Goal: Task Accomplishment & Management: Complete application form

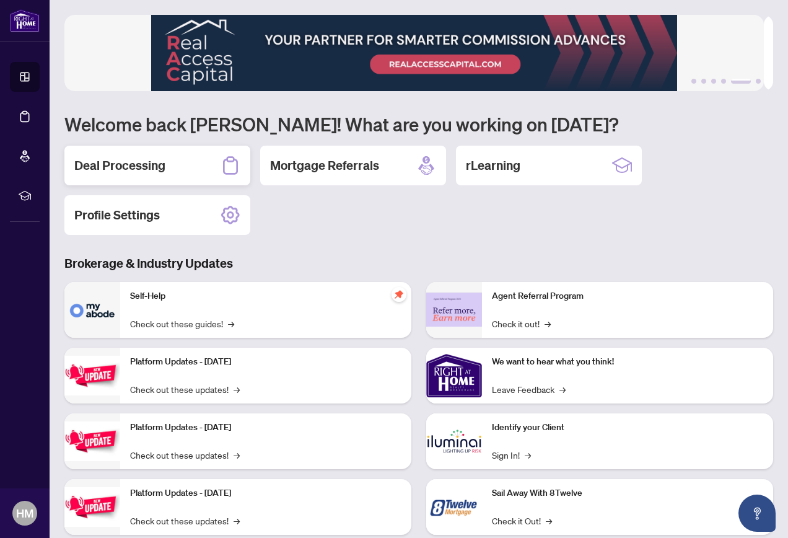
click at [185, 170] on div "Deal Processing" at bounding box center [157, 166] width 186 height 40
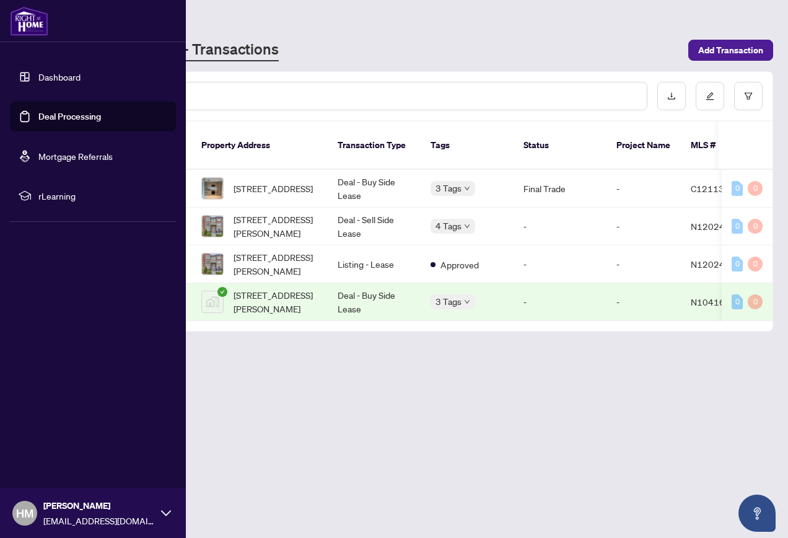
click at [53, 76] on link "Dashboard" at bounding box center [59, 76] width 42 height 11
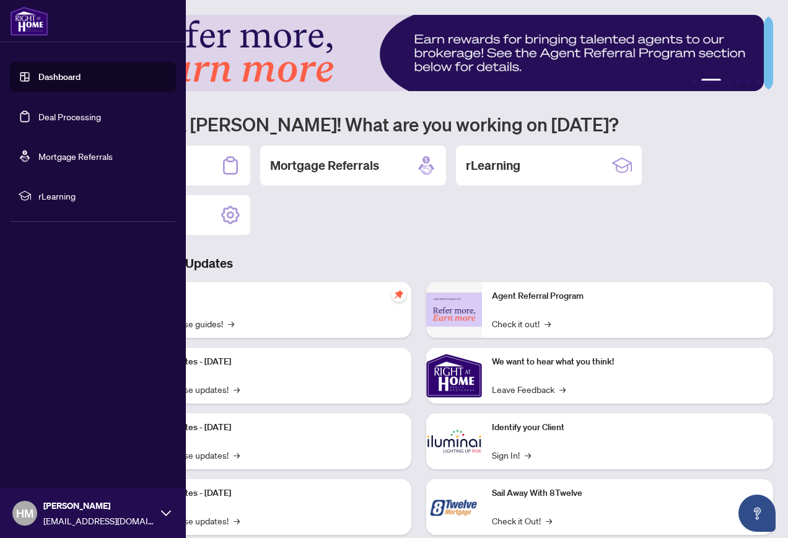
click at [47, 74] on link "Dashboard" at bounding box center [59, 76] width 42 height 11
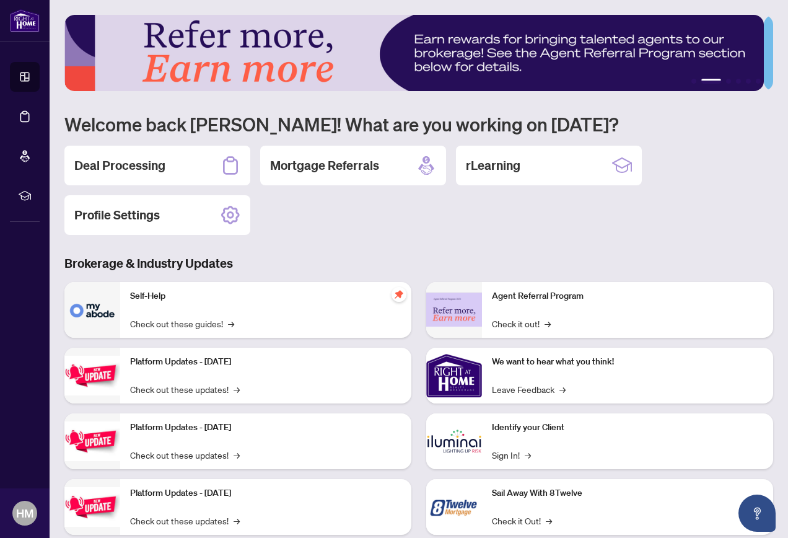
scroll to position [29, 0]
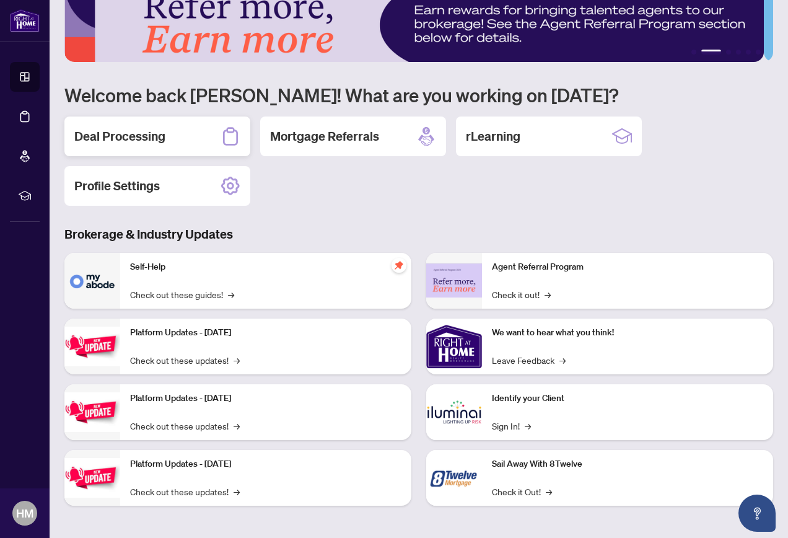
click at [167, 120] on div "Deal Processing" at bounding box center [157, 136] width 186 height 40
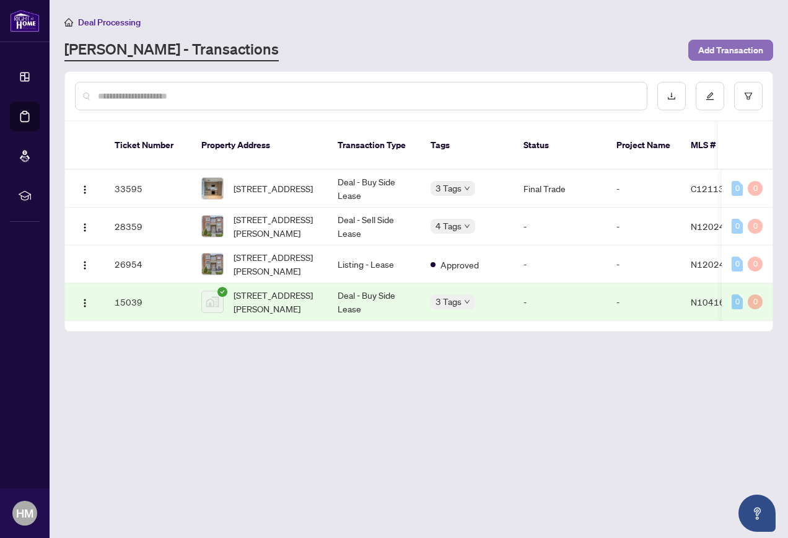
click at [748, 53] on span "Add Transaction" at bounding box center [730, 50] width 65 height 20
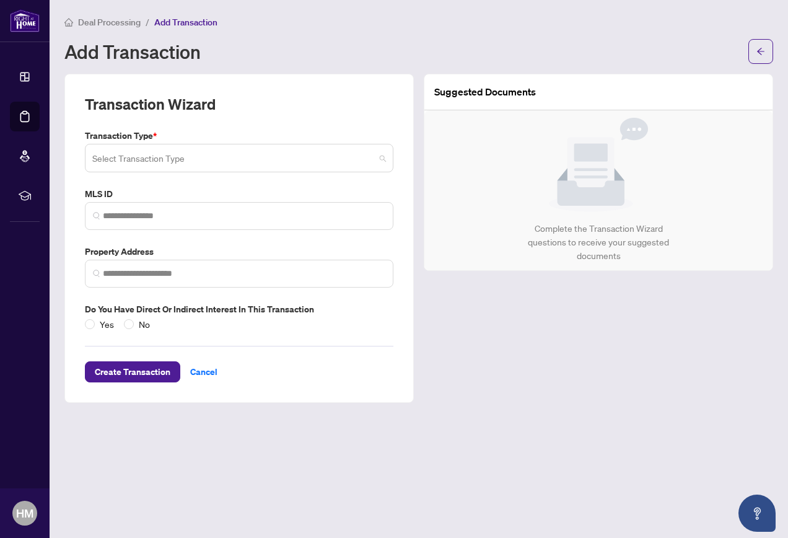
click at [382, 157] on span at bounding box center [239, 158] width 294 height 24
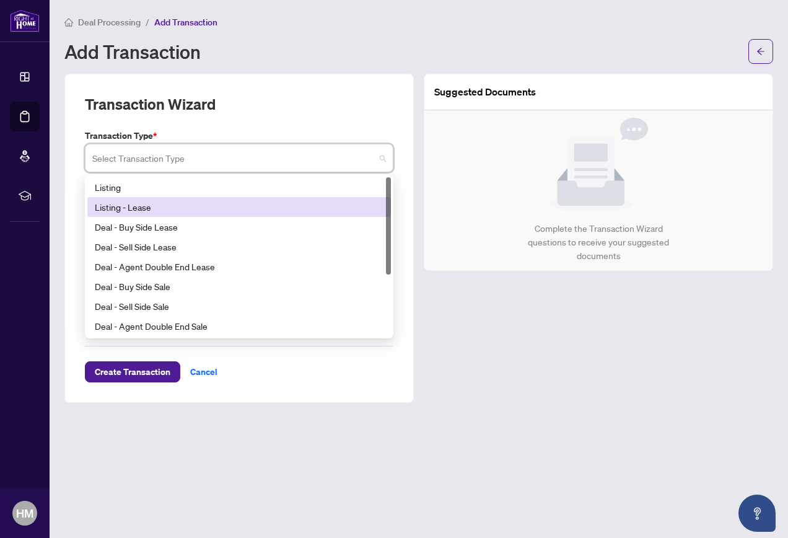
click at [210, 208] on div "Listing - Lease" at bounding box center [239, 207] width 289 height 14
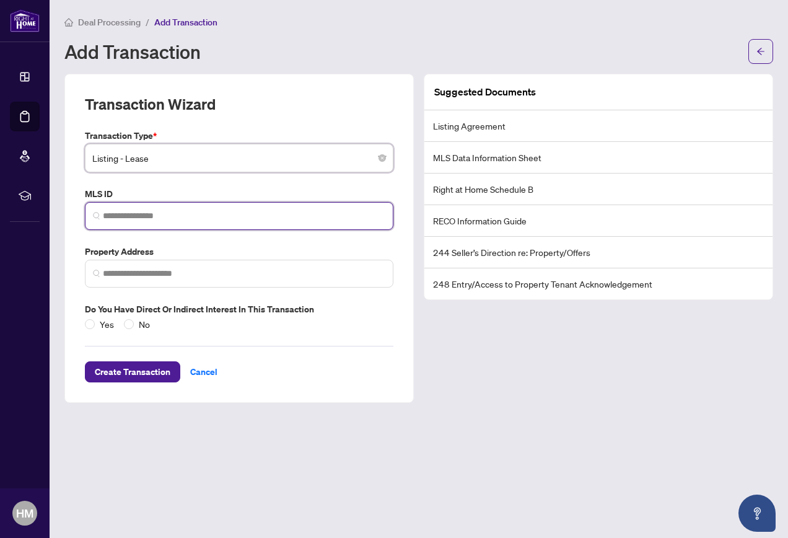
click at [210, 209] on input "search" at bounding box center [244, 215] width 283 height 13
paste input "*********"
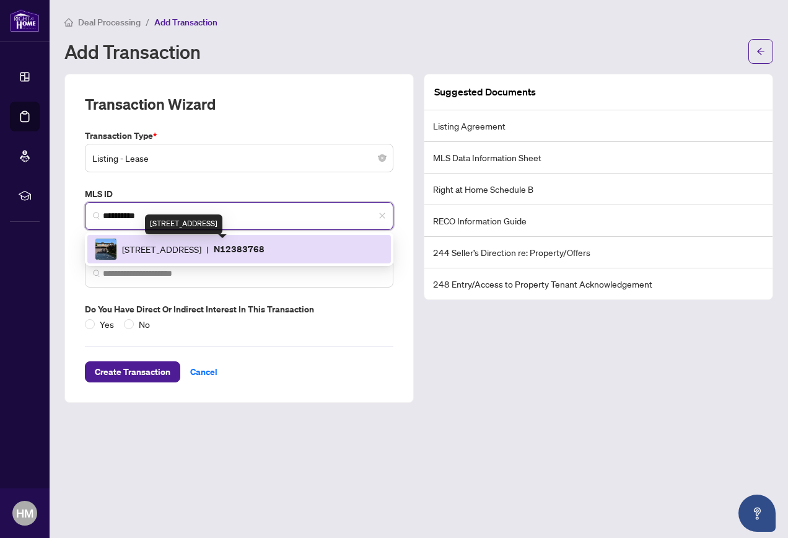
click at [174, 251] on span "[STREET_ADDRESS]" at bounding box center [161, 249] width 79 height 14
type input "*********"
type input "**********"
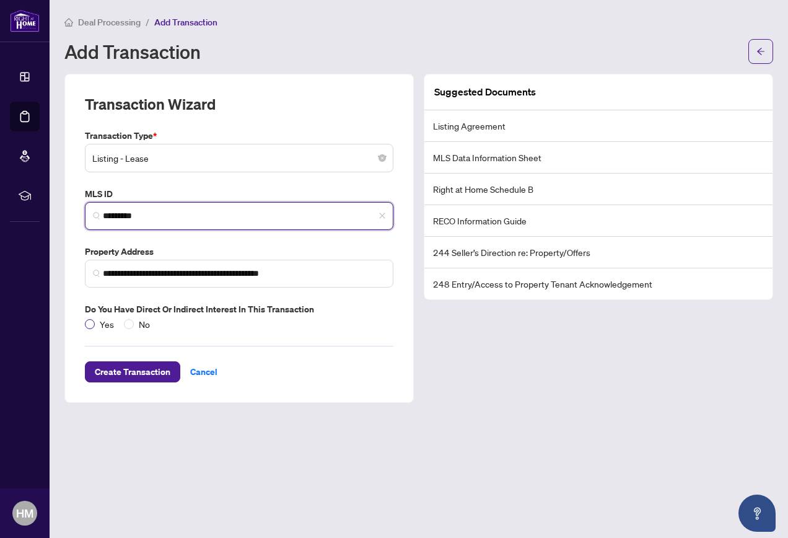
type input "*********"
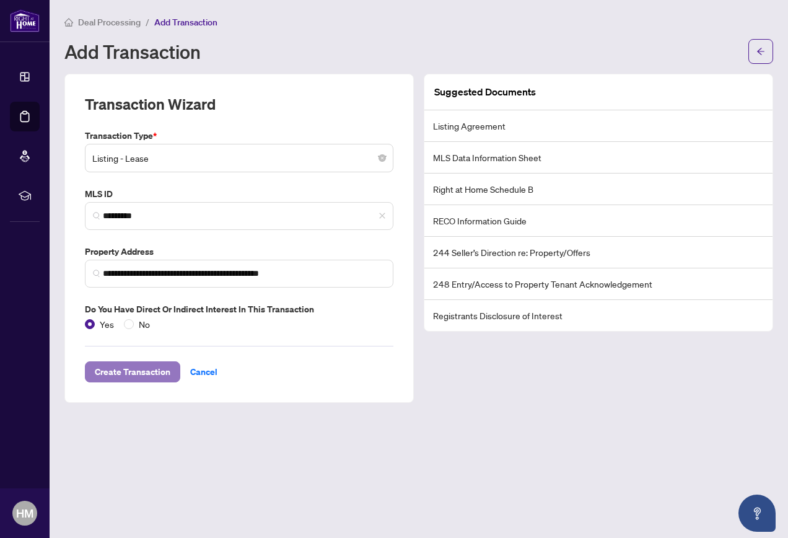
click at [157, 373] on span "Create Transaction" at bounding box center [133, 372] width 76 height 20
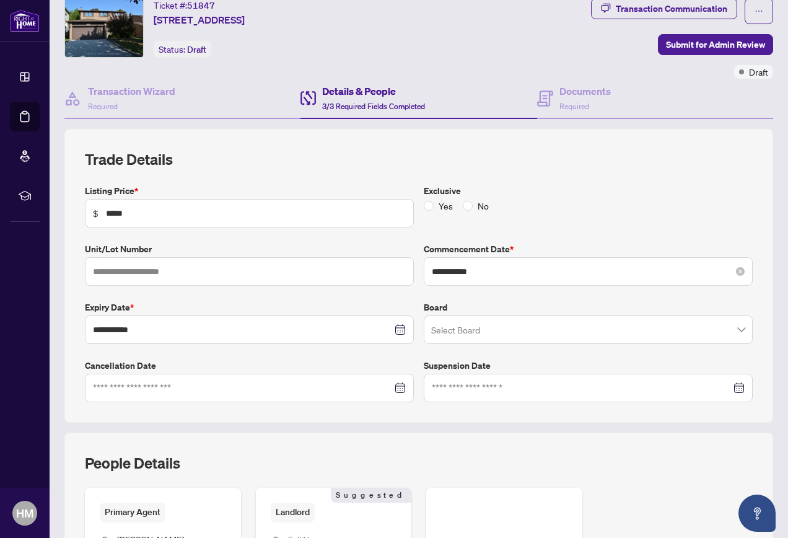
scroll to position [62, 0]
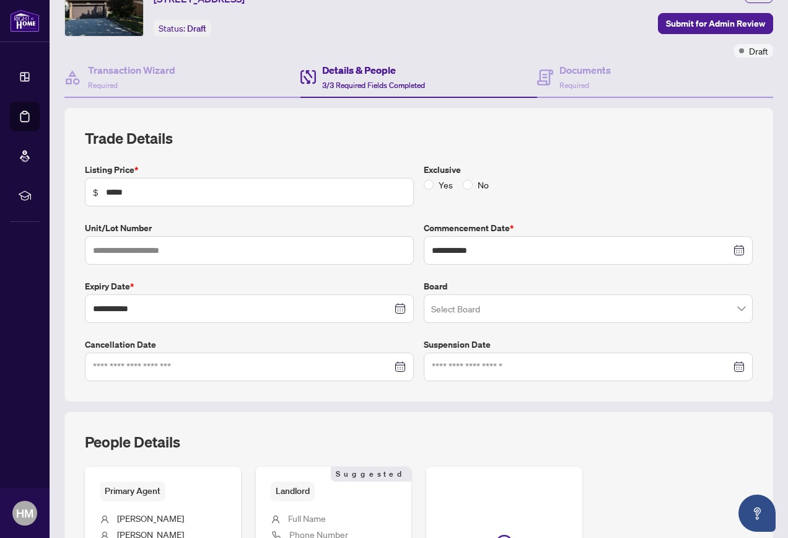
click at [496, 300] on input "search" at bounding box center [582, 310] width 303 height 27
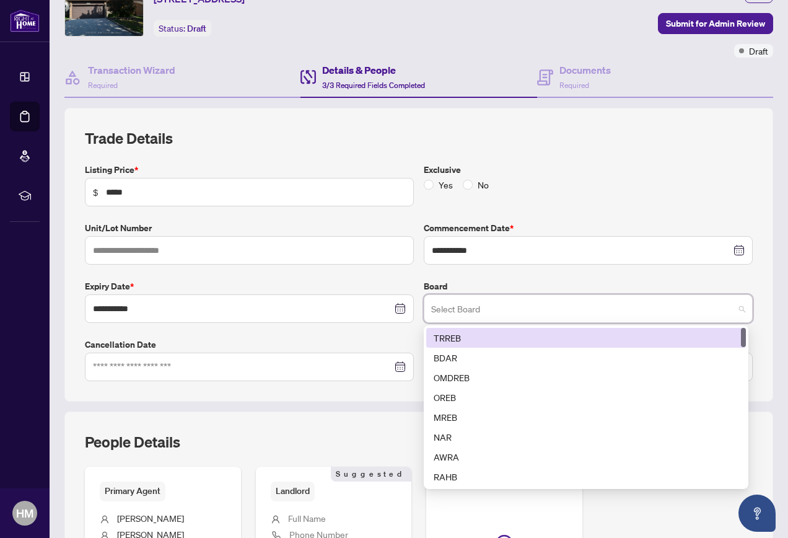
click at [472, 328] on div "TRREB" at bounding box center [586, 338] width 320 height 20
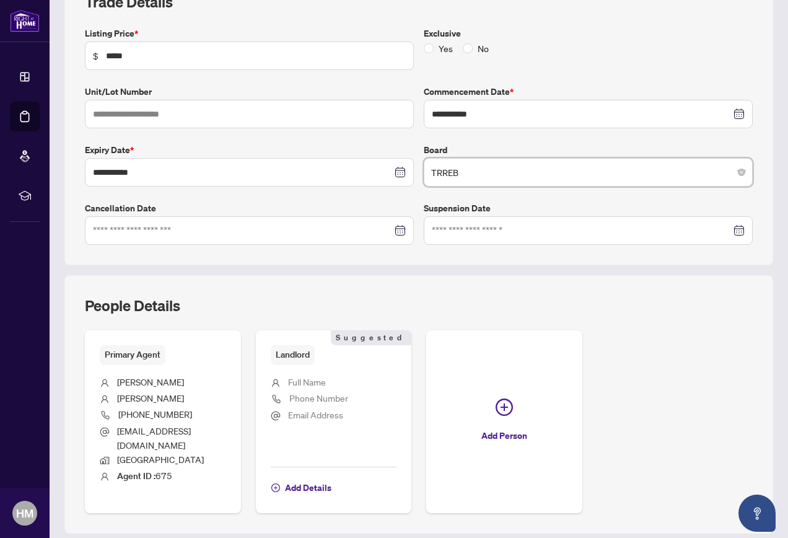
scroll to position [227, 0]
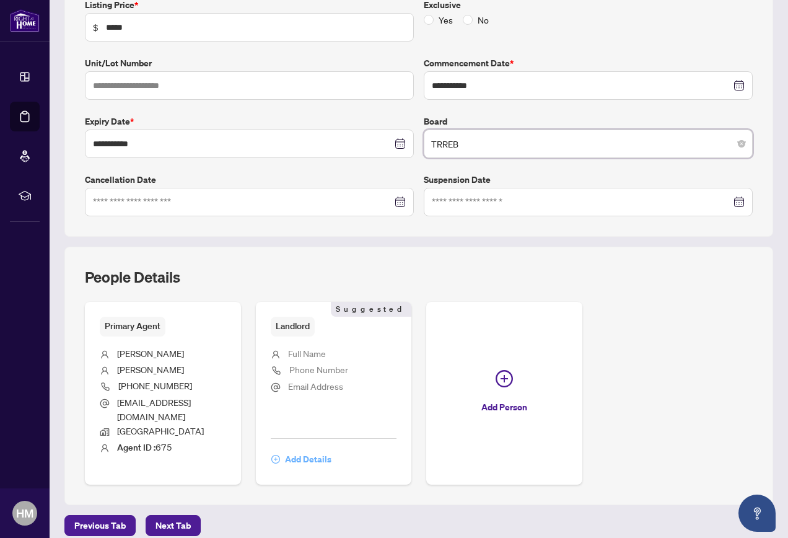
click at [331, 449] on span "Add Details" at bounding box center [308, 459] width 46 height 20
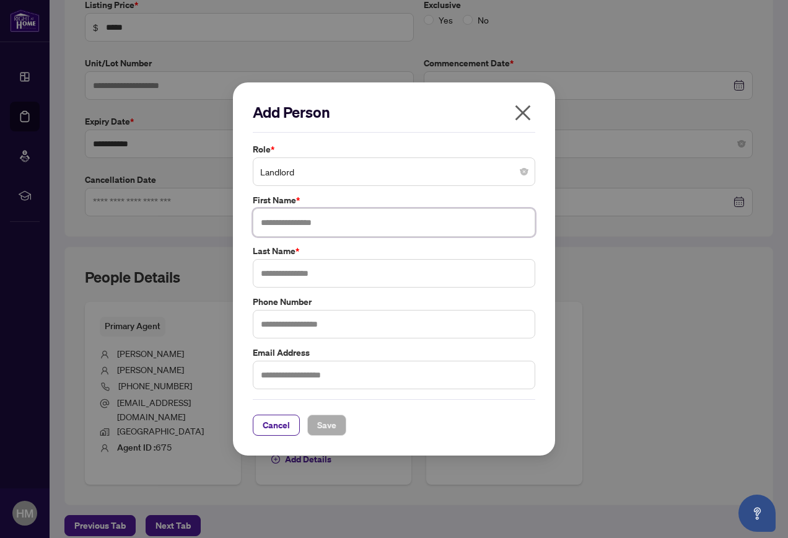
click at [305, 227] on input "text" at bounding box center [394, 222] width 283 height 29
type input "*****"
type input "*******"
click at [332, 424] on span "Save" at bounding box center [326, 425] width 19 height 20
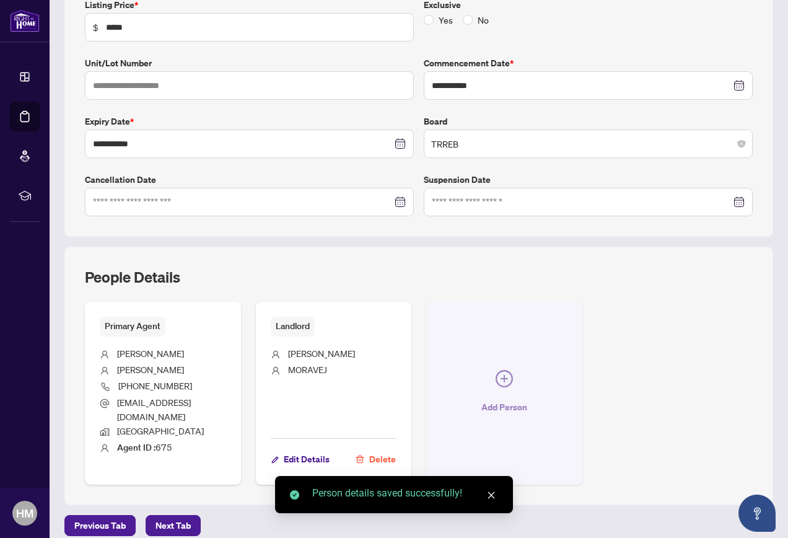
click at [513, 372] on icon "plus-circle" at bounding box center [504, 378] width 17 height 17
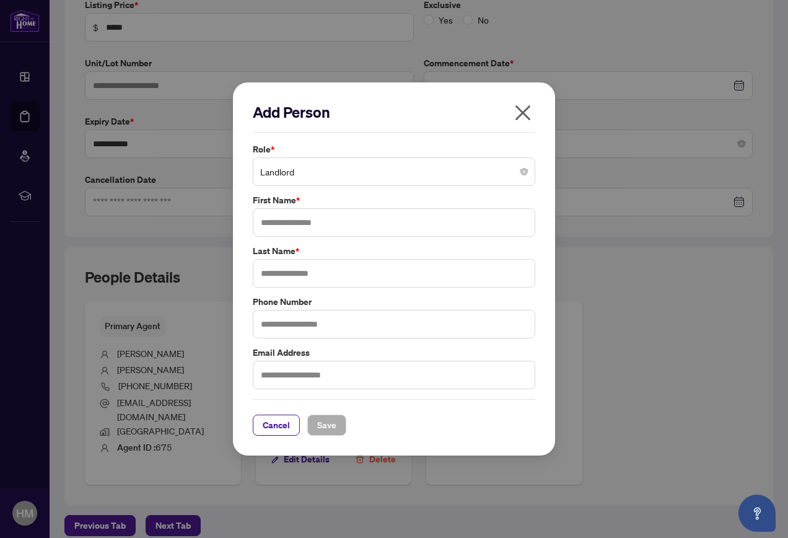
click at [337, 171] on span "Landlord" at bounding box center [394, 172] width 268 height 24
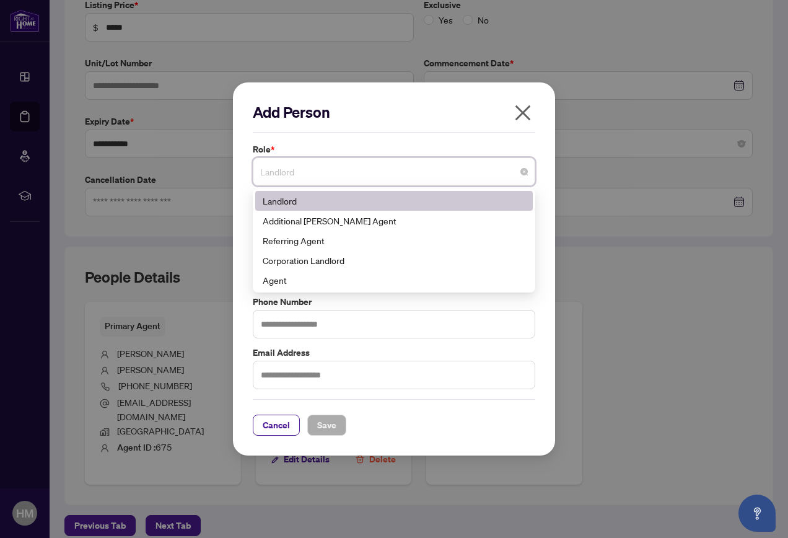
click at [343, 146] on label "Role *" at bounding box center [394, 150] width 283 height 14
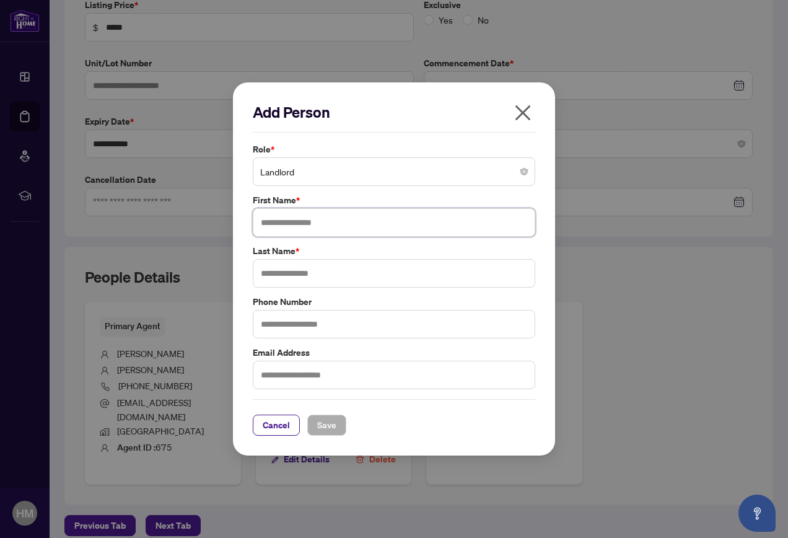
click at [330, 233] on input "text" at bounding box center [394, 222] width 283 height 29
type input "******"
type input "*********"
click at [331, 426] on span "Save" at bounding box center [326, 425] width 19 height 20
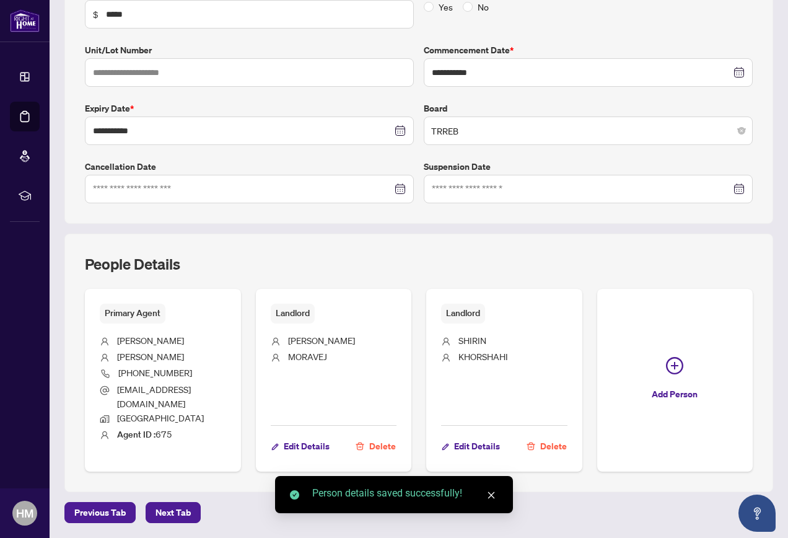
scroll to position [353, 0]
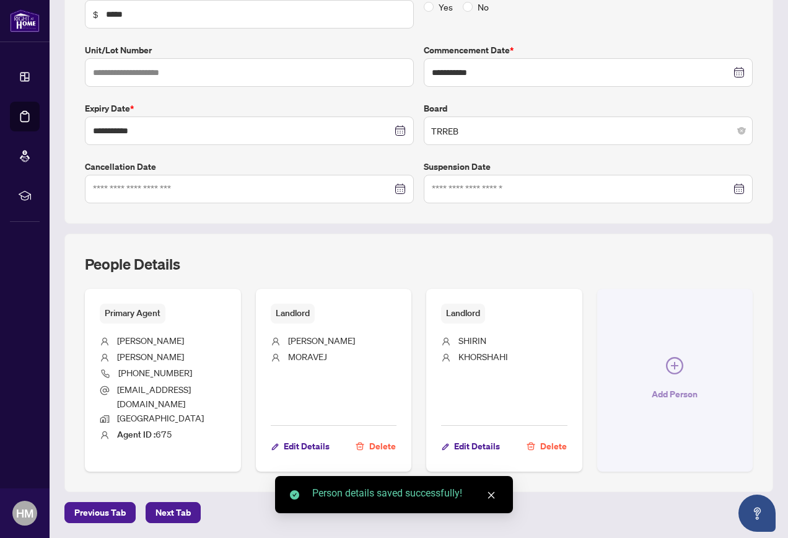
click at [666, 374] on icon "plus-circle" at bounding box center [674, 365] width 17 height 17
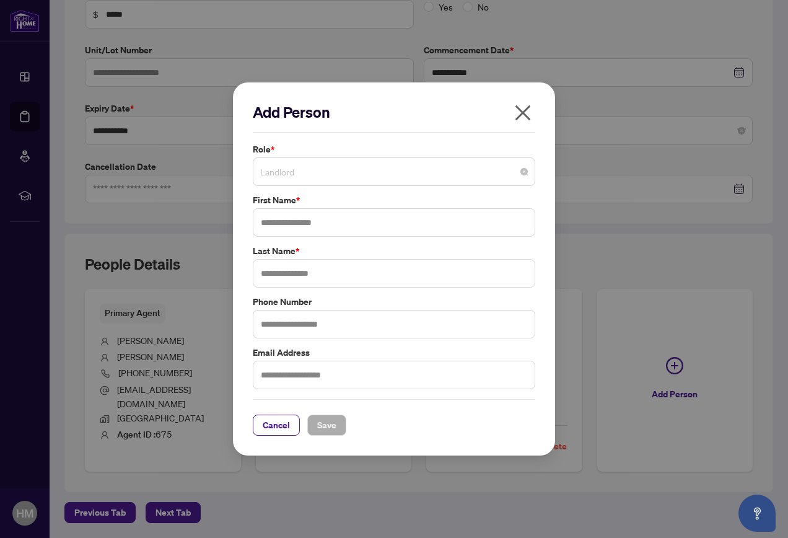
click at [313, 172] on span "Landlord" at bounding box center [394, 172] width 268 height 24
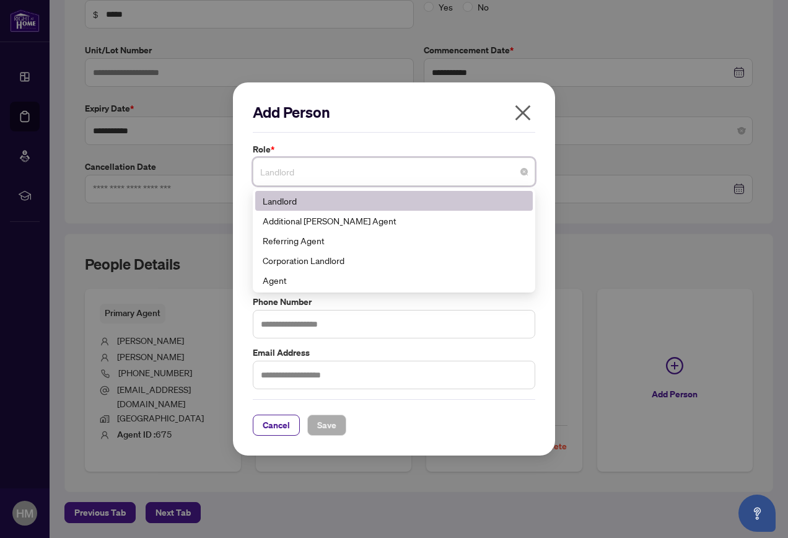
click at [364, 119] on h2 "Add Person" at bounding box center [394, 112] width 283 height 20
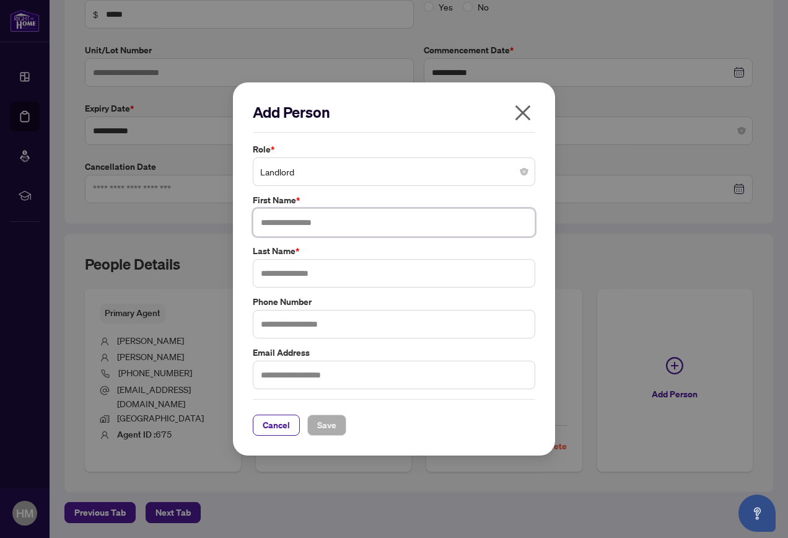
click at [289, 226] on input "text" at bounding box center [394, 222] width 283 height 29
type input "*******"
click at [279, 270] on input "text" at bounding box center [394, 273] width 283 height 29
type input "*********"
drag, startPoint x: 324, startPoint y: 419, endPoint x: 350, endPoint y: 359, distance: 64.9
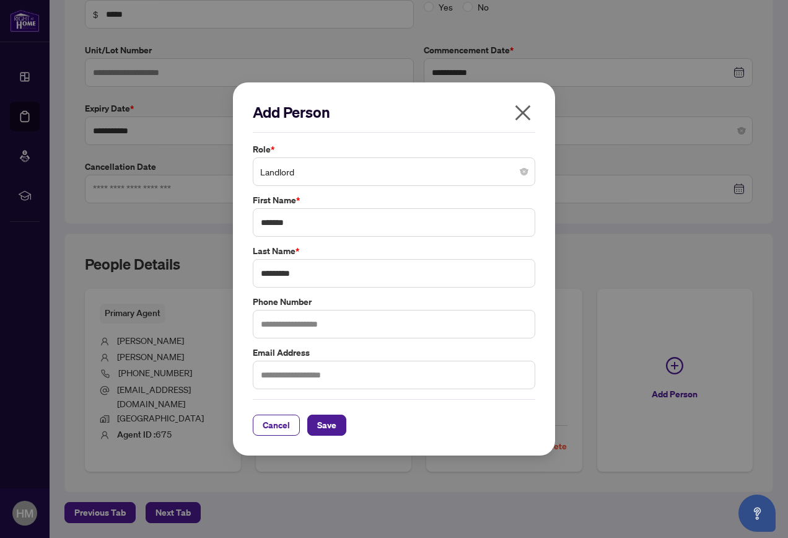
click at [325, 419] on span "Save" at bounding box center [326, 425] width 19 height 20
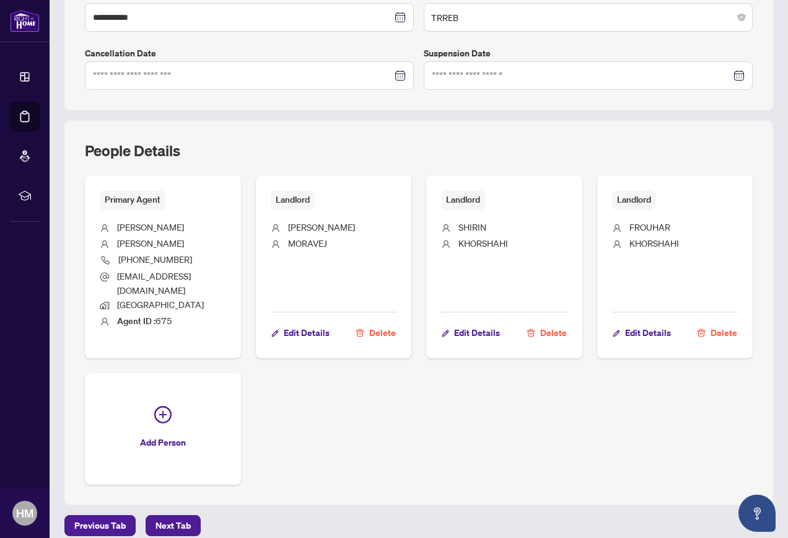
scroll to position [378, 0]
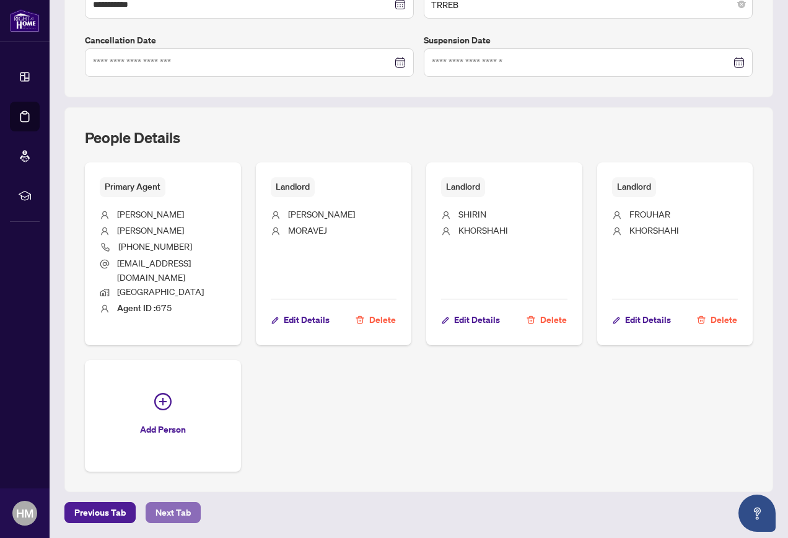
click at [168, 512] on span "Next Tab" at bounding box center [173, 512] width 35 height 20
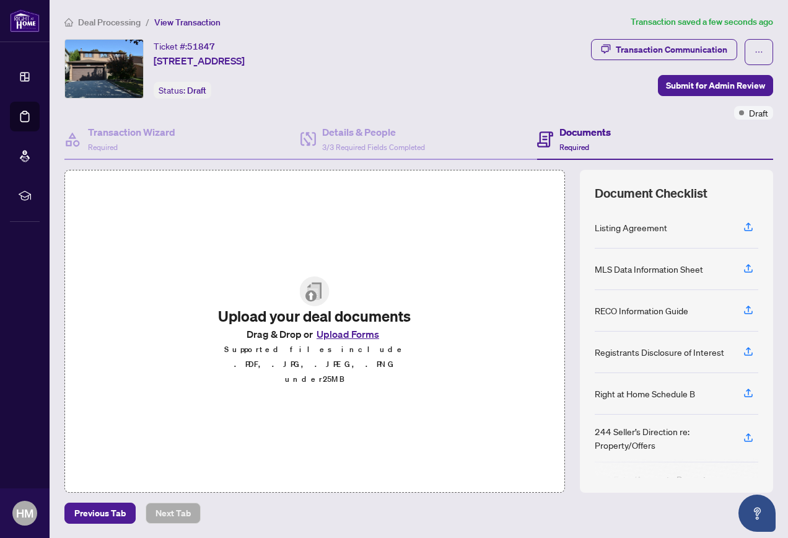
click at [335, 342] on button "Upload Forms" at bounding box center [348, 334] width 70 height 16
click at [747, 228] on icon "button" at bounding box center [748, 226] width 11 height 11
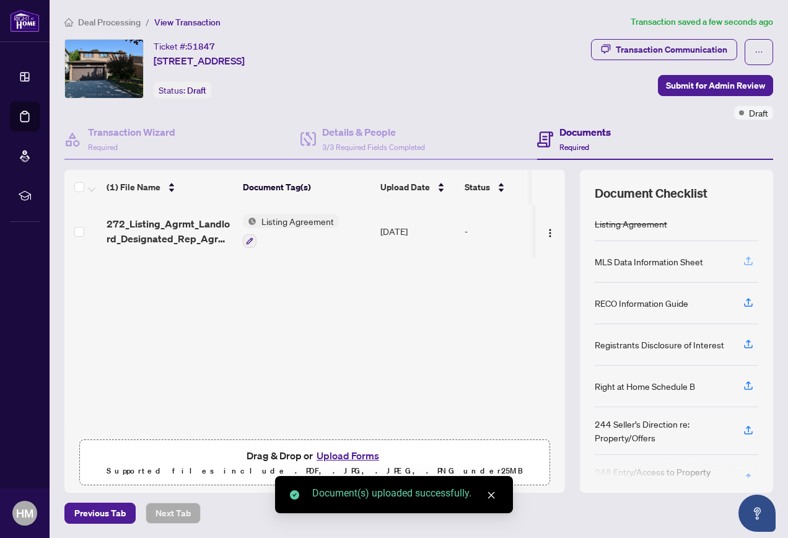
click at [748, 261] on icon "button" at bounding box center [748, 260] width 5 height 6
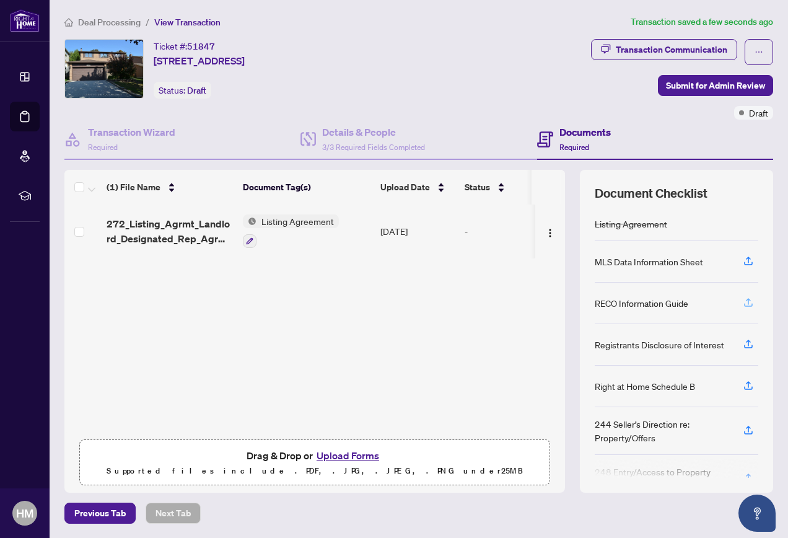
click at [751, 302] on icon "button" at bounding box center [748, 302] width 11 height 11
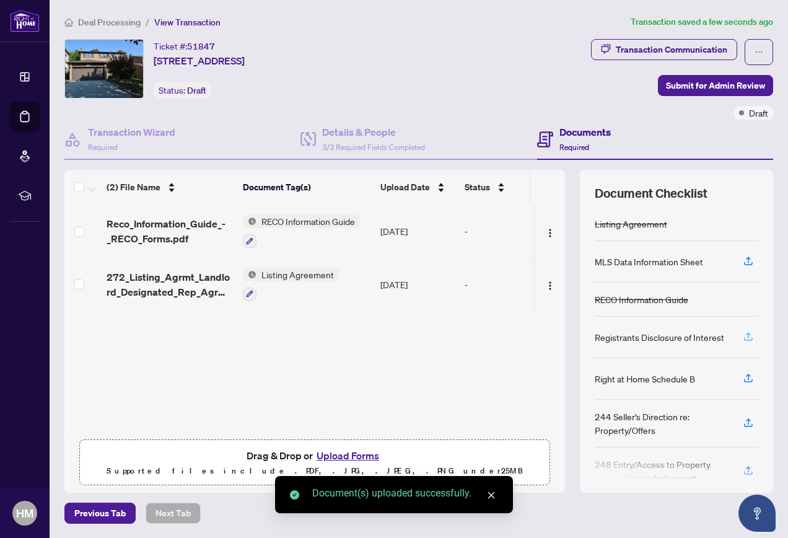
click at [752, 337] on icon "button" at bounding box center [748, 336] width 11 height 11
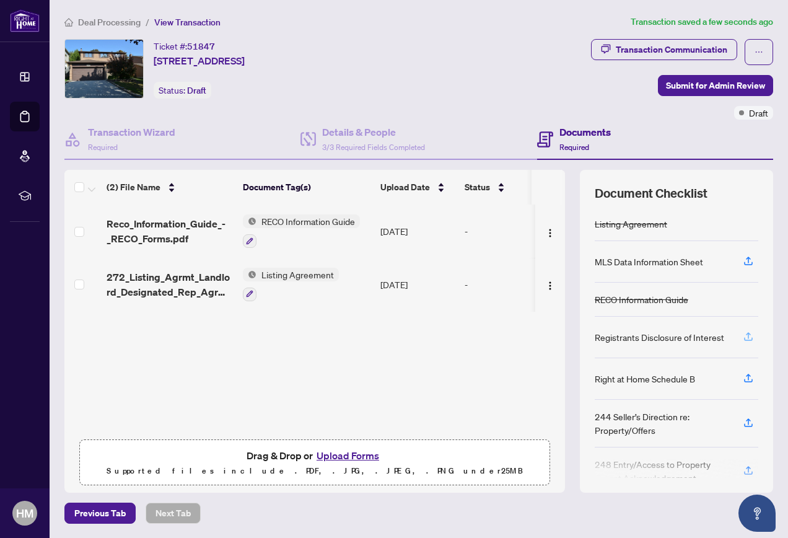
click at [747, 336] on icon "button" at bounding box center [748, 336] width 11 height 11
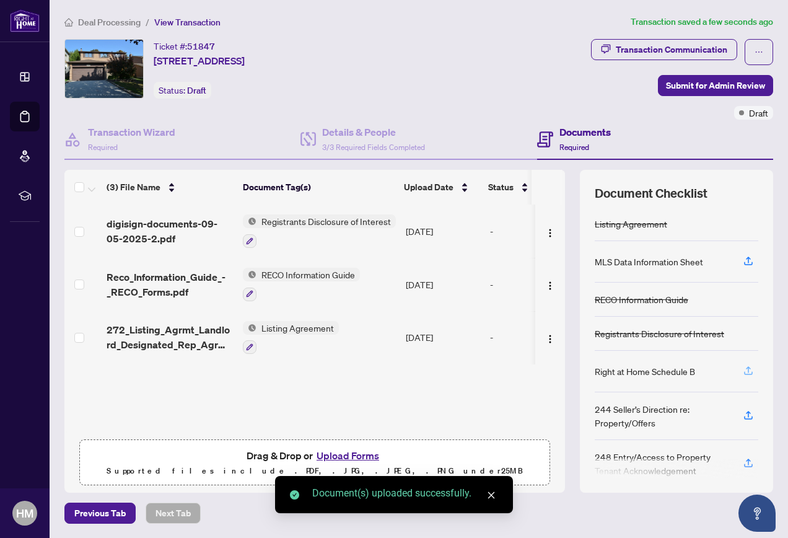
click at [745, 366] on icon "button" at bounding box center [748, 370] width 11 height 11
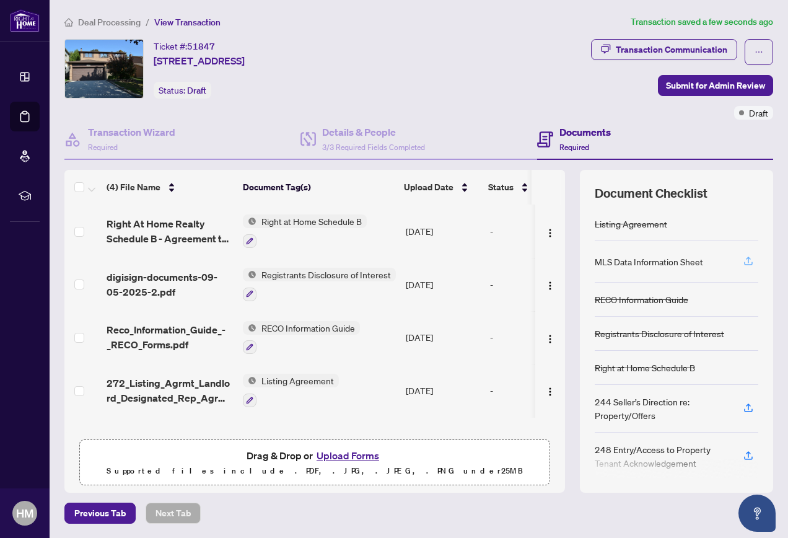
click at [747, 263] on icon "button" at bounding box center [748, 260] width 11 height 11
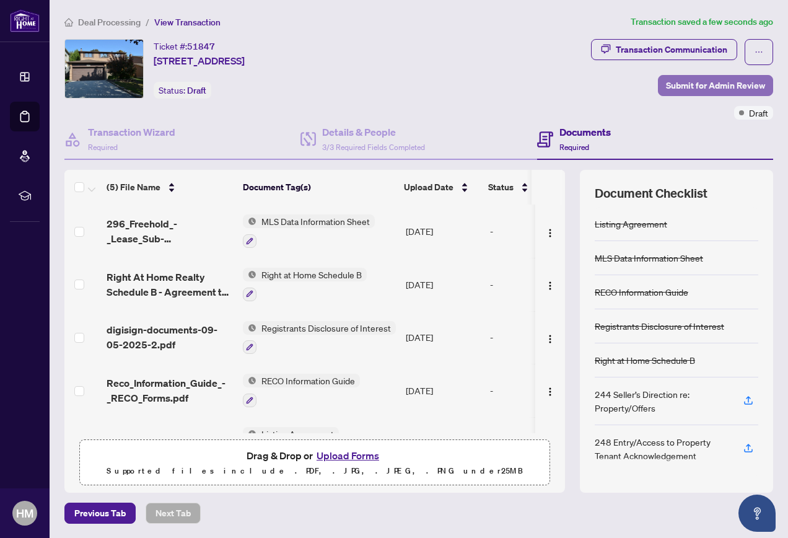
click at [731, 86] on span "Submit for Admin Review" at bounding box center [715, 86] width 99 height 20
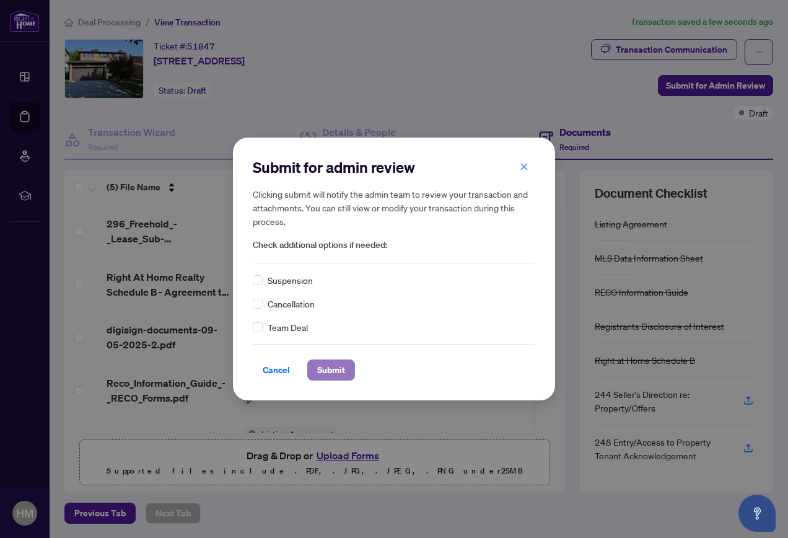
click at [348, 366] on button "Submit" at bounding box center [331, 369] width 48 height 21
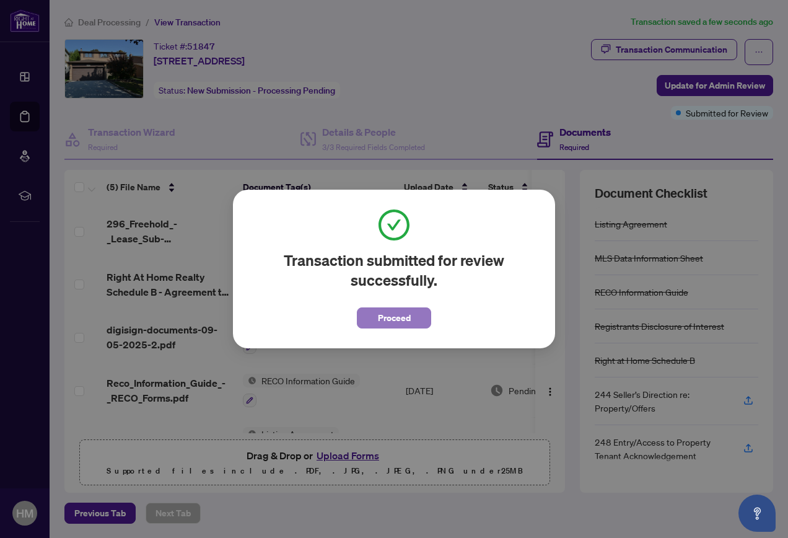
click at [398, 315] on span "Proceed" at bounding box center [394, 318] width 33 height 20
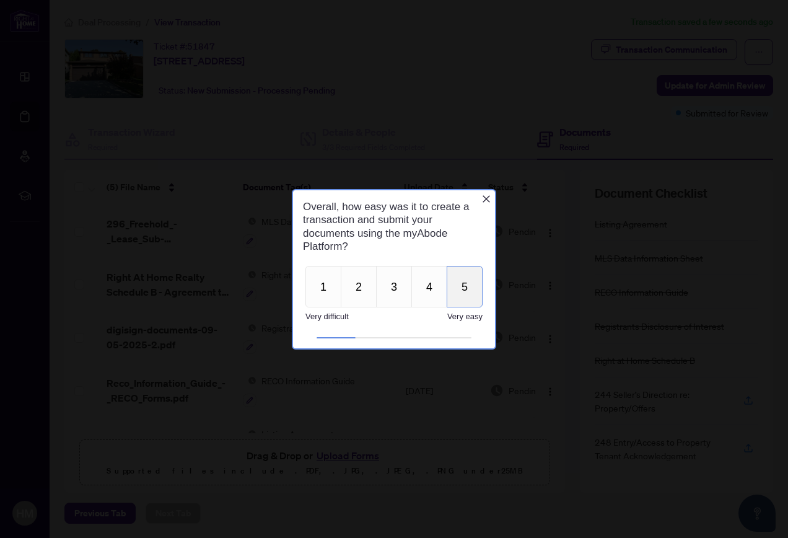
click at [463, 289] on button "5" at bounding box center [465, 286] width 36 height 42
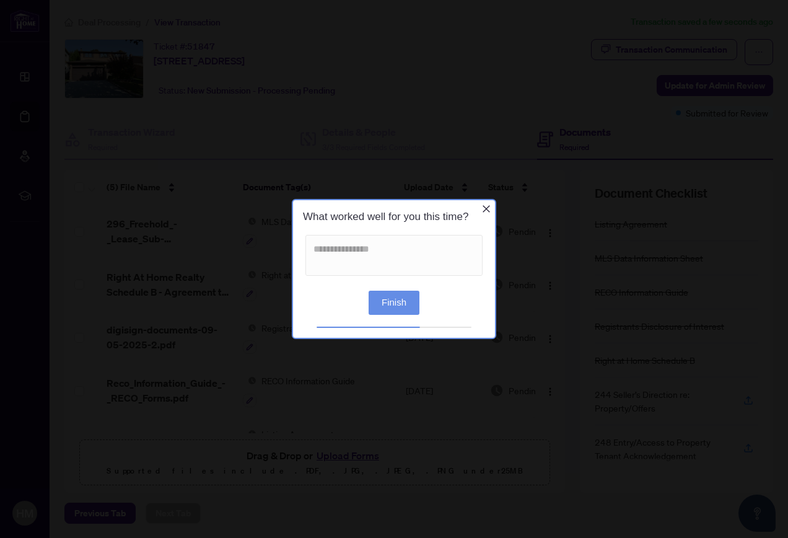
click at [395, 298] on button "Finish" at bounding box center [394, 303] width 51 height 24
